Goal: Transaction & Acquisition: Book appointment/travel/reservation

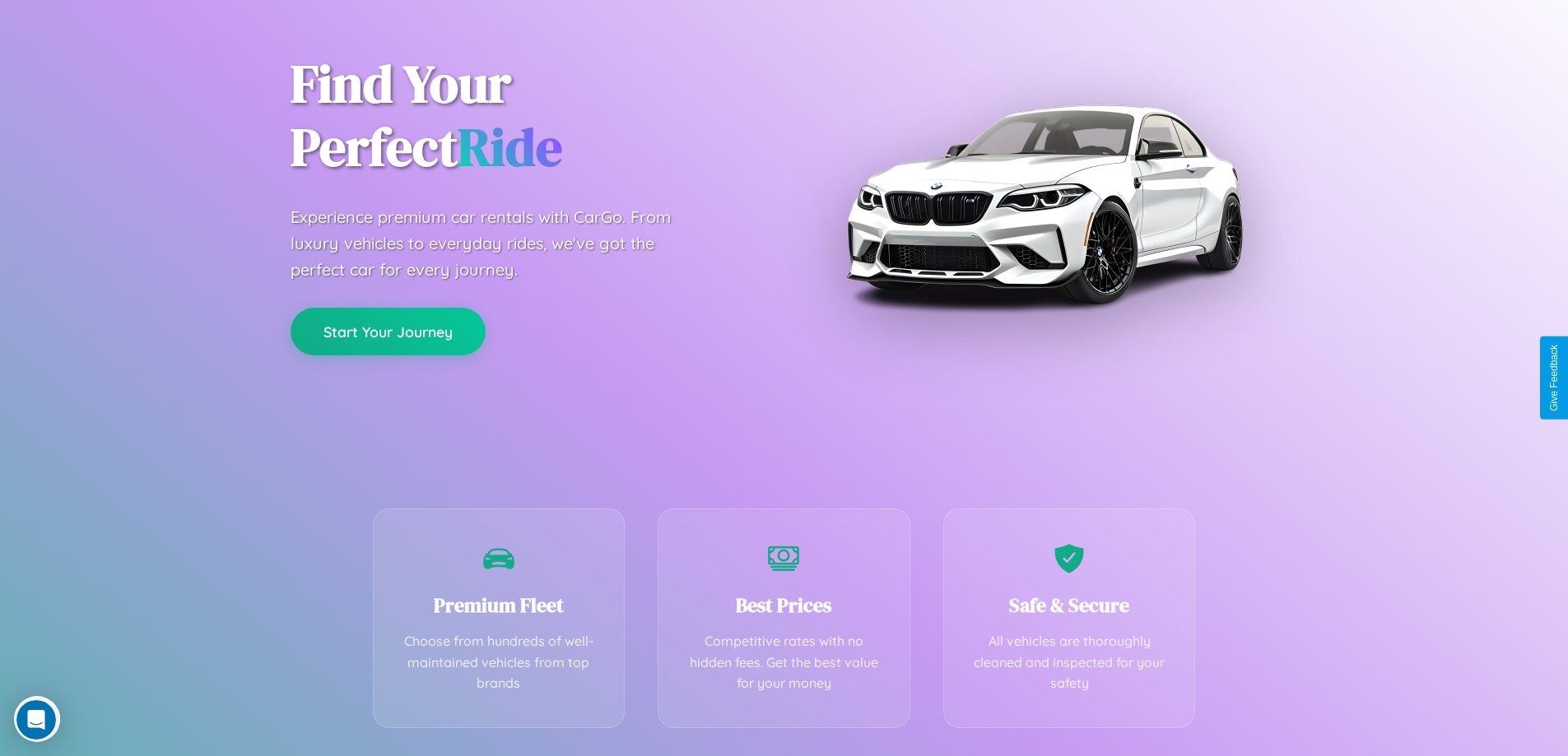
scroll to position [324, 0]
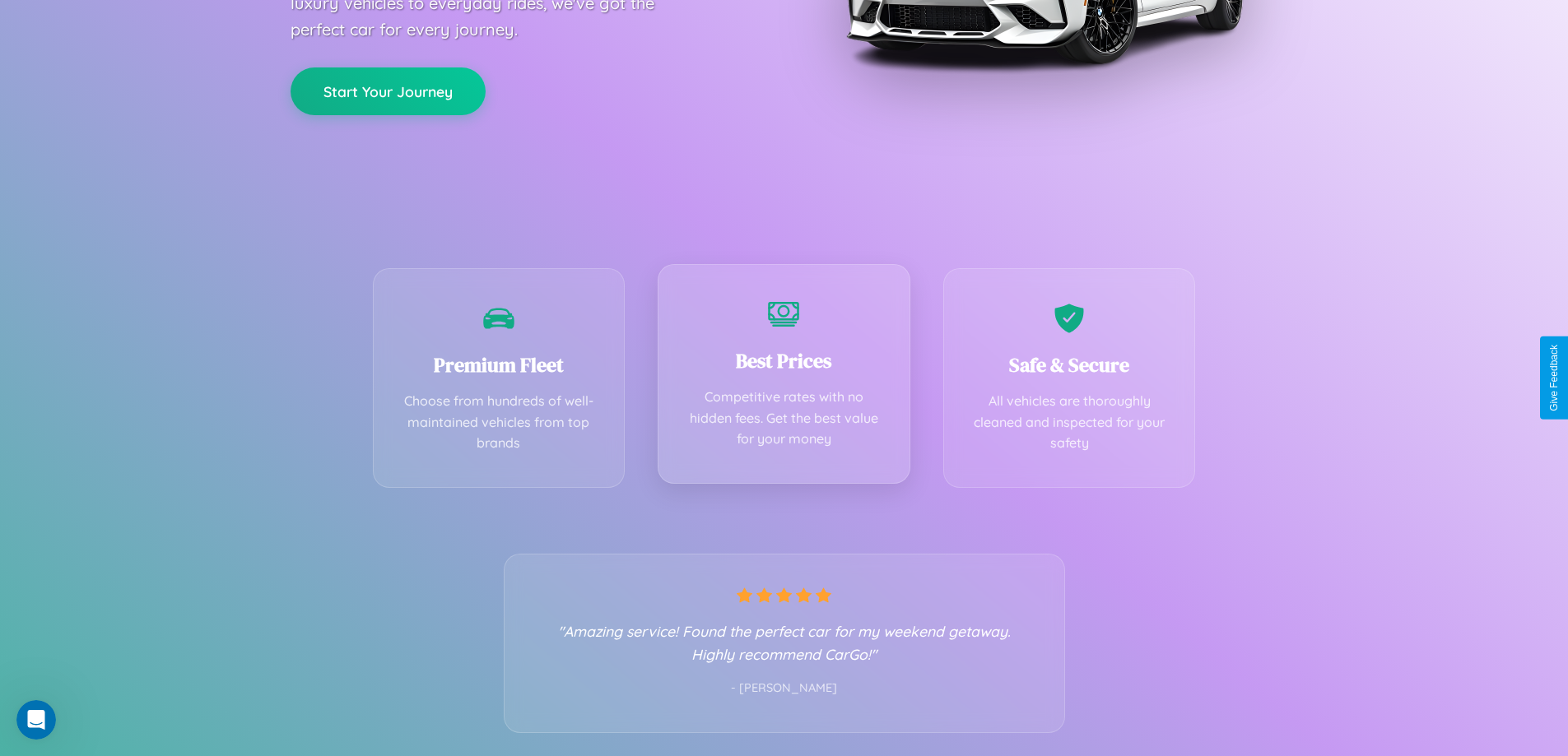
click at [783, 378] on div "Best Prices Competitive rates with no hidden fees. Get the best value for your …" at bounding box center [783, 374] width 252 height 220
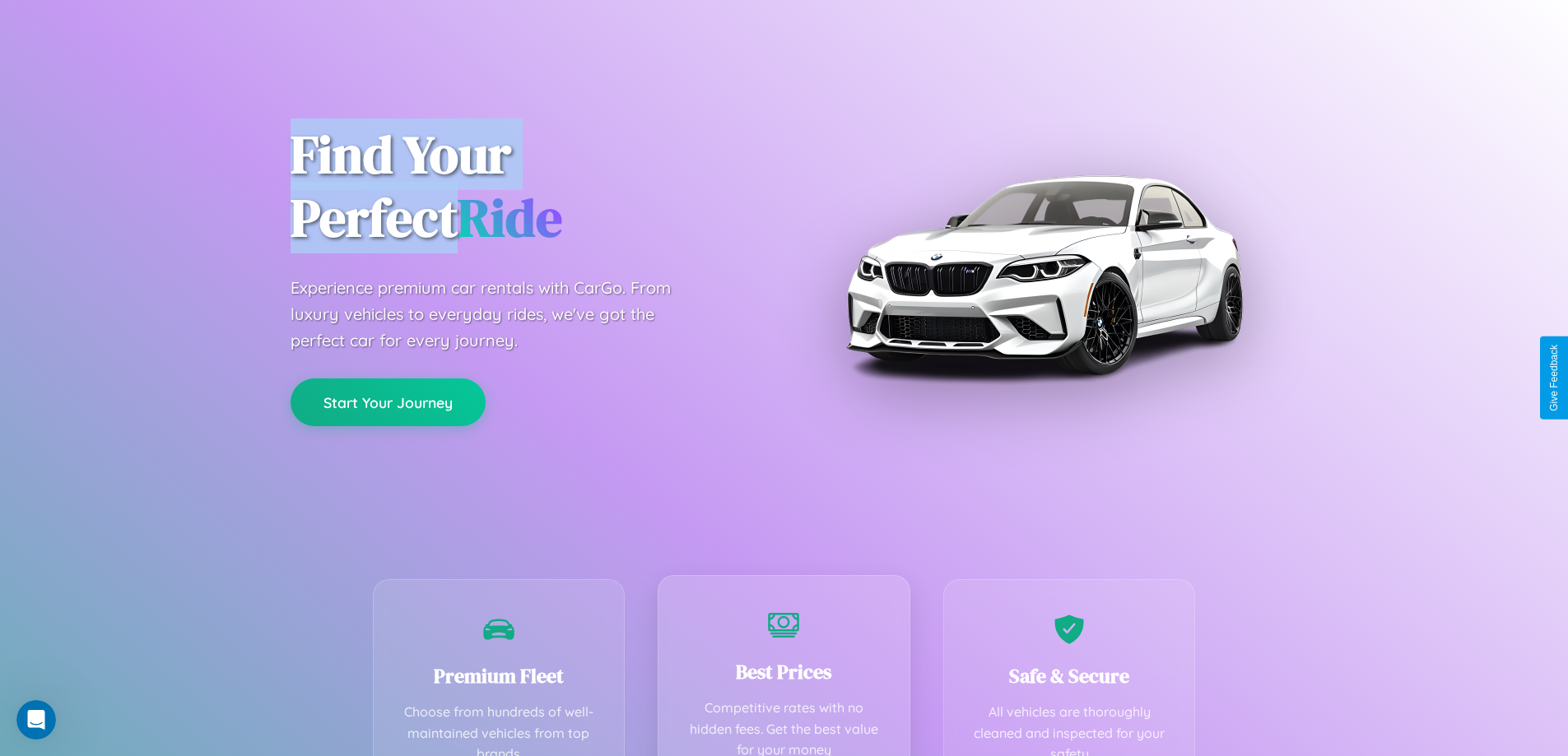
scroll to position [0, 0]
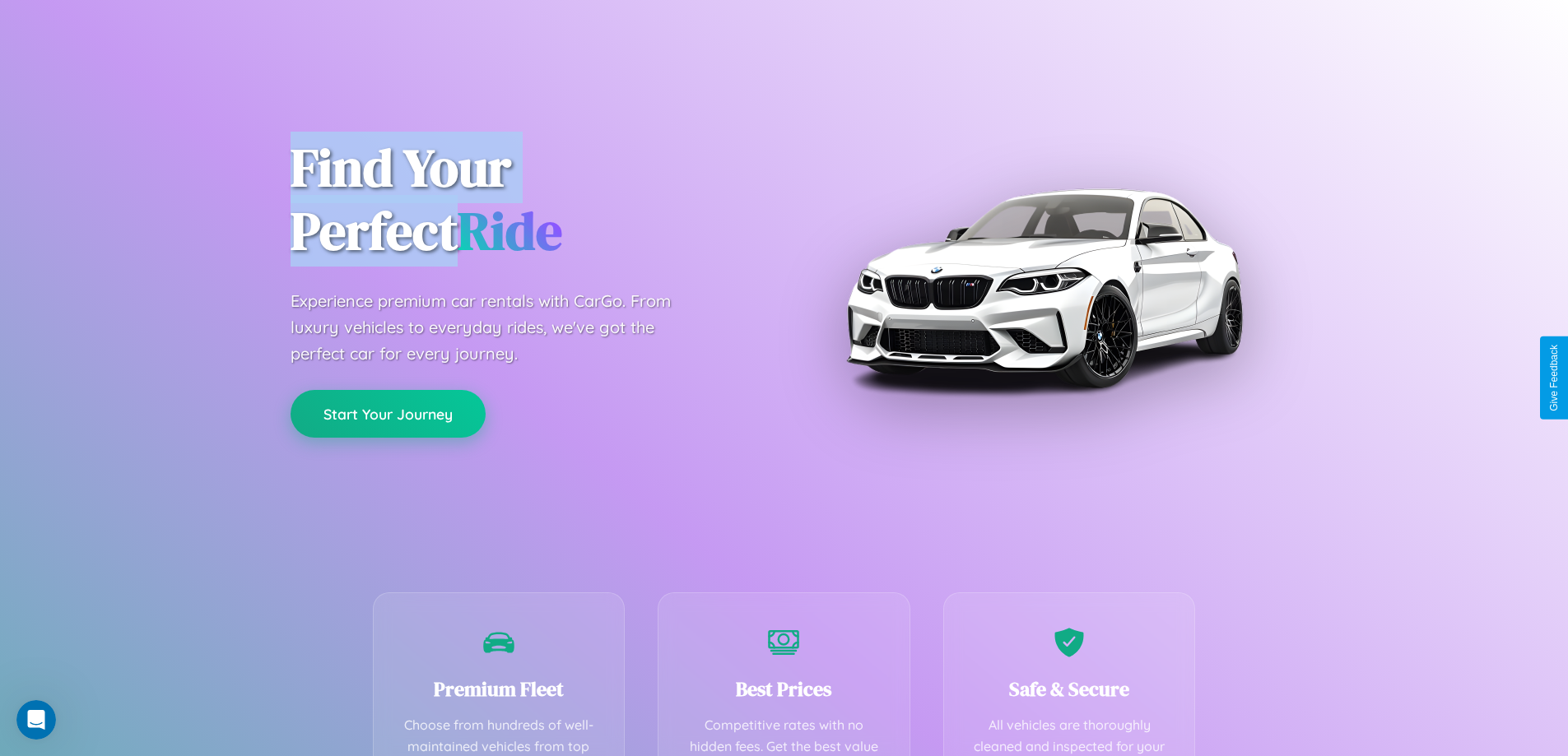
click at [388, 414] on button "Start Your Journey" at bounding box center [387, 413] width 195 height 48
click at [388, 413] on button "Start Your Journey" at bounding box center [387, 413] width 195 height 48
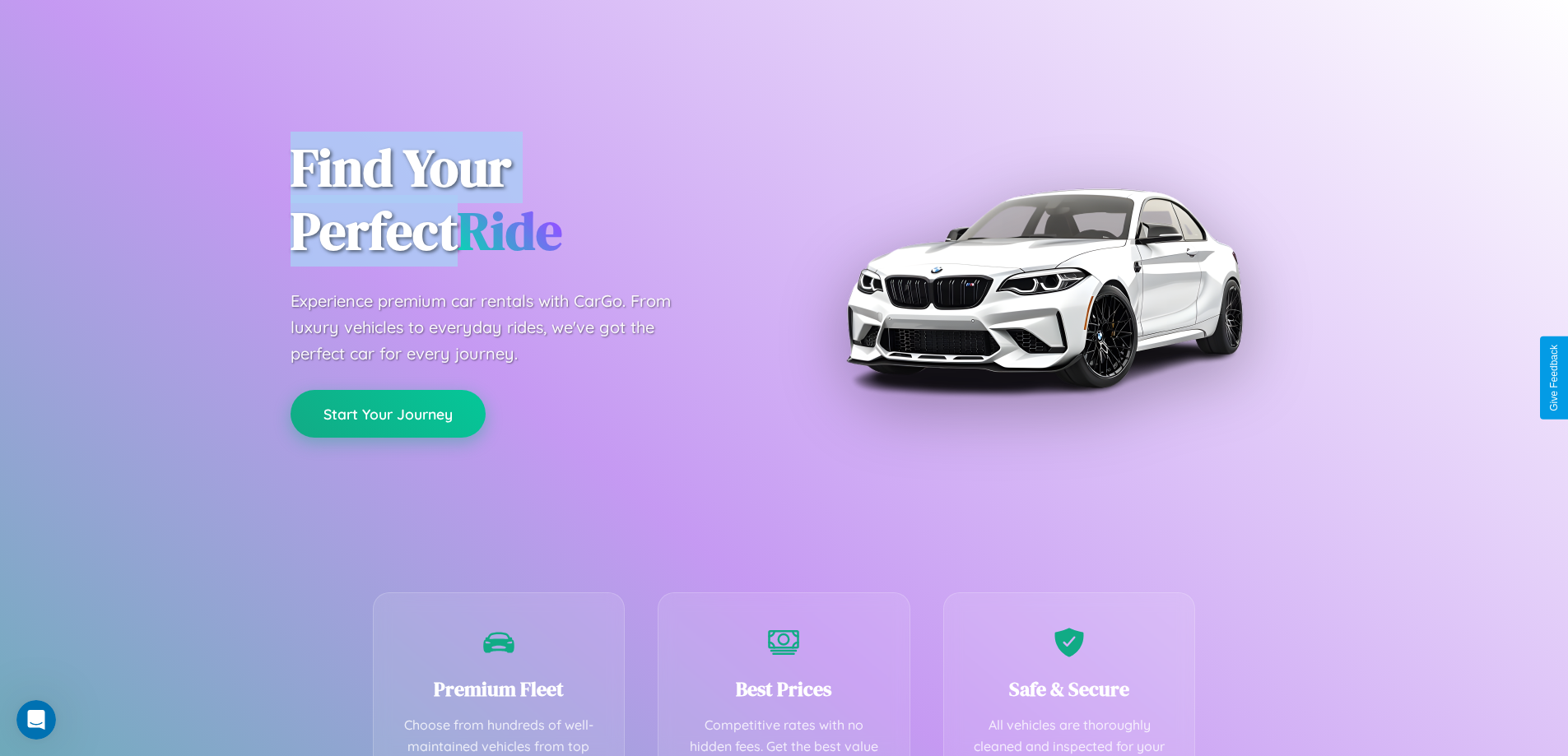
click at [388, 413] on button "Start Your Journey" at bounding box center [387, 413] width 195 height 48
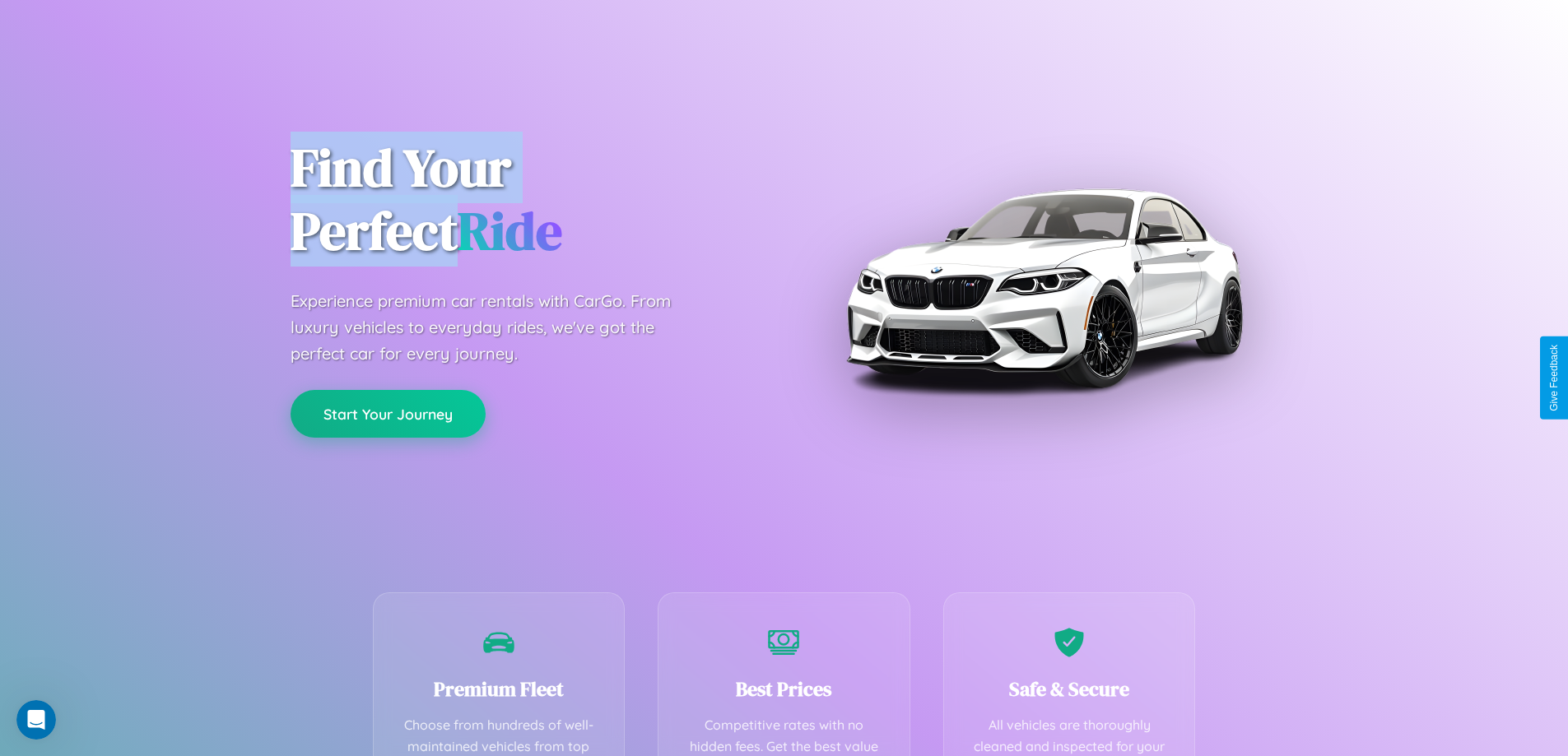
click at [388, 413] on button "Start Your Journey" at bounding box center [387, 413] width 195 height 48
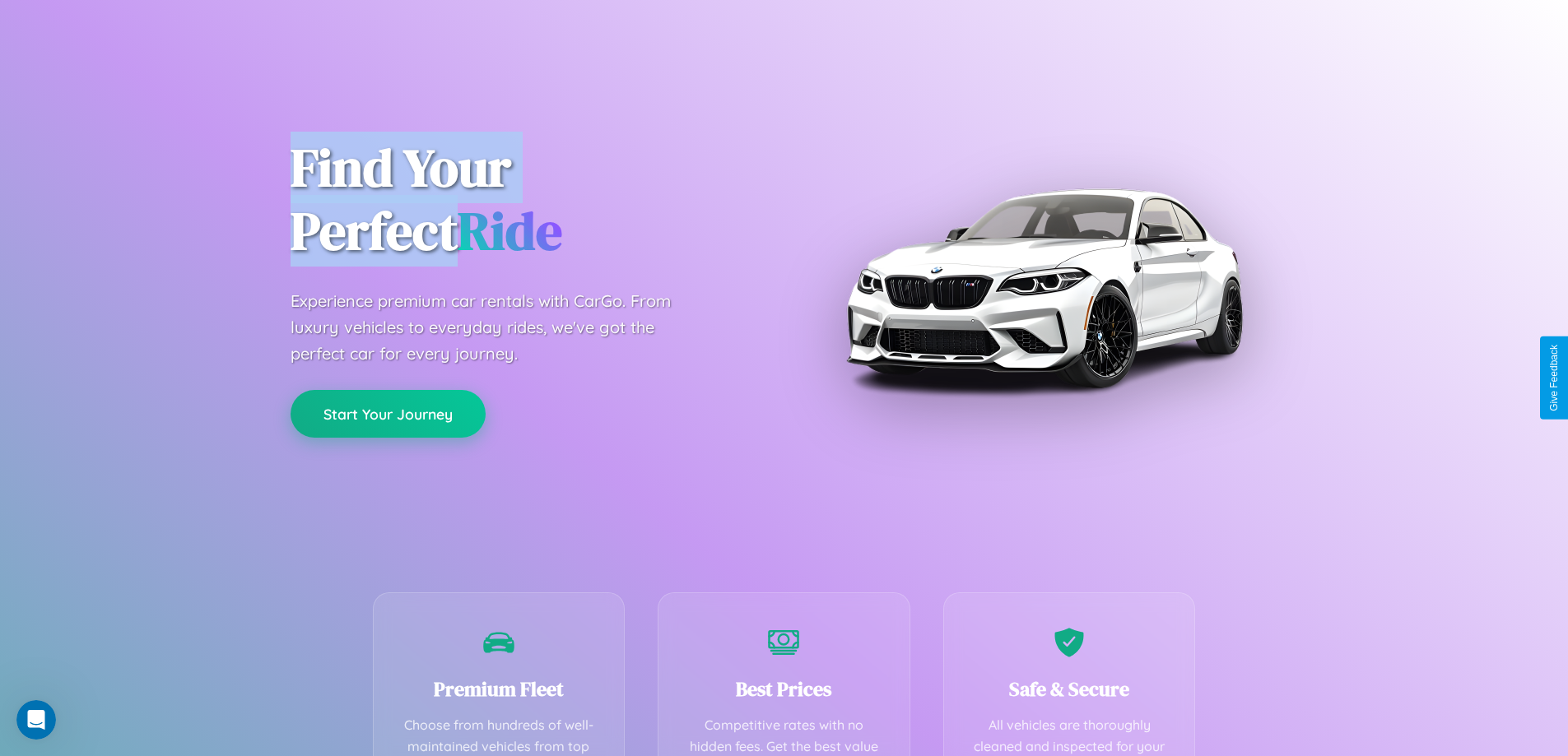
click at [388, 413] on button "Start Your Journey" at bounding box center [387, 413] width 195 height 48
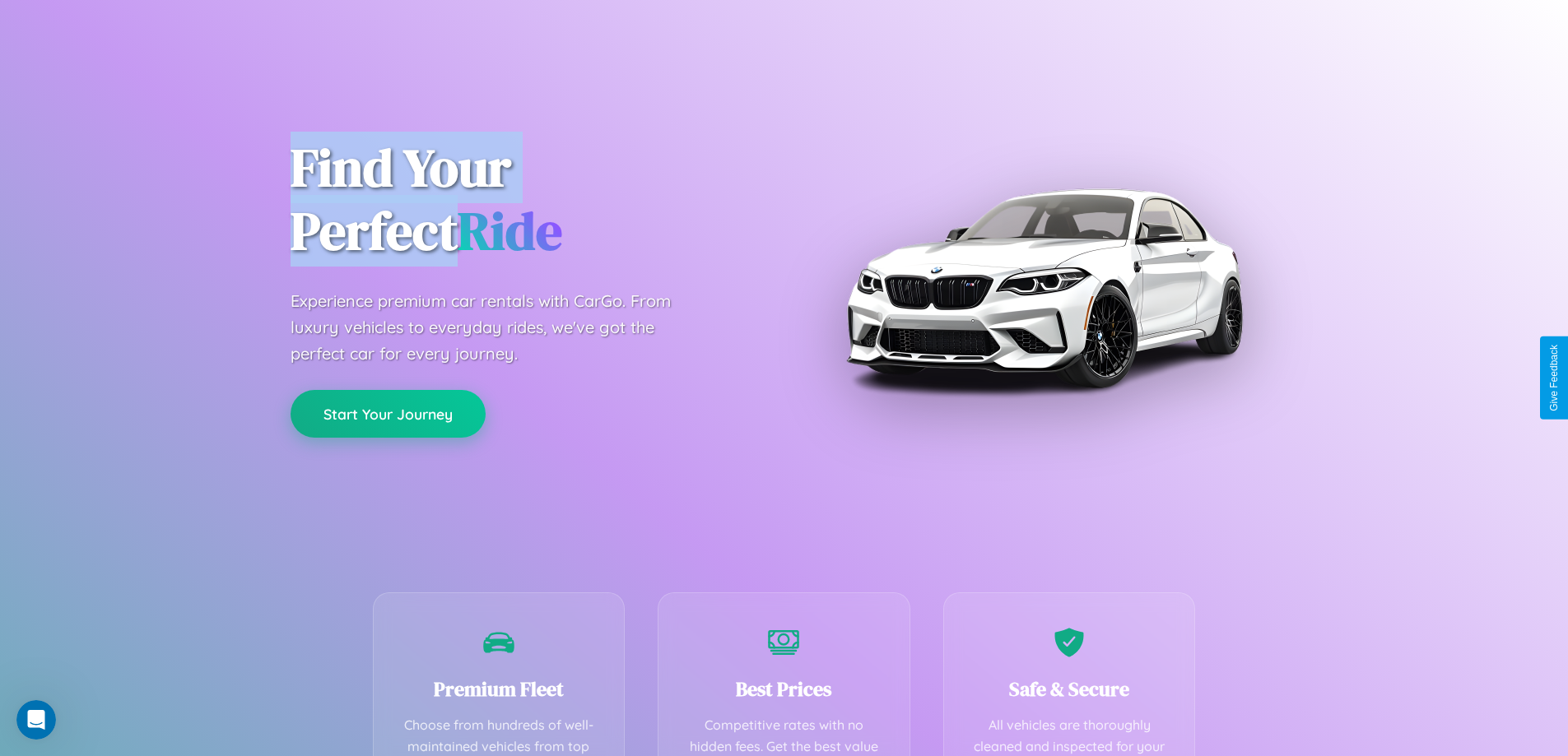
click at [388, 413] on button "Start Your Journey" at bounding box center [387, 413] width 195 height 48
